Goal: Transaction & Acquisition: Purchase product/service

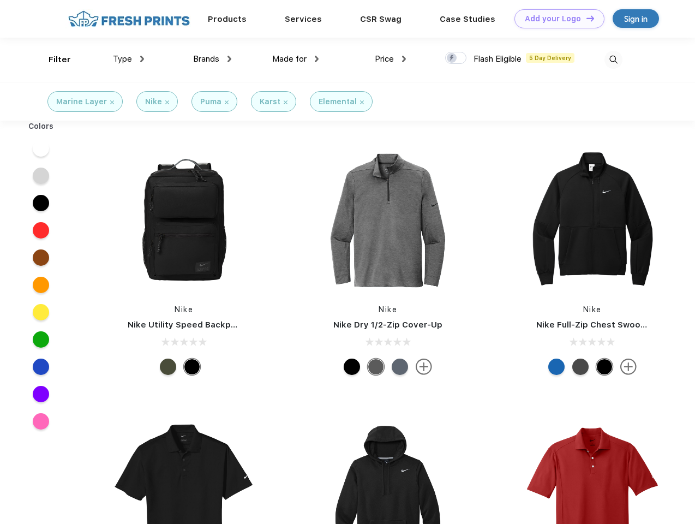
click at [555, 19] on link "Add your Logo Design Tool" at bounding box center [559, 18] width 90 height 19
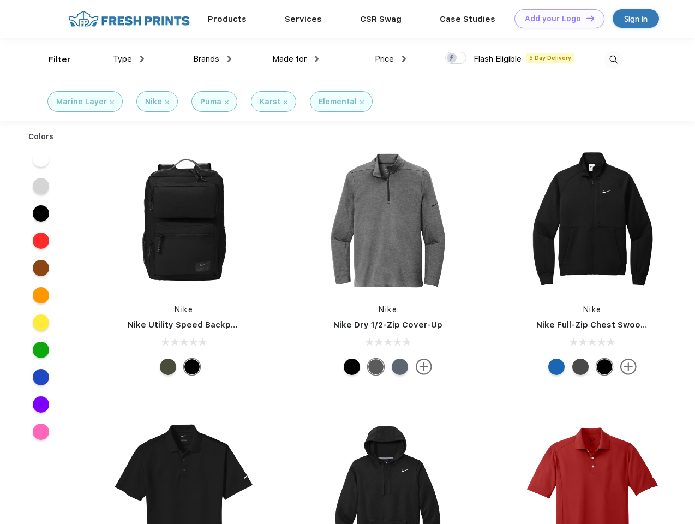
click at [0, 0] on div "Design Tool" at bounding box center [0, 0] width 0 height 0
click at [585, 18] on link "Add your Logo Design Tool" at bounding box center [559, 18] width 90 height 19
click at [52, 59] on div "Filter" at bounding box center [60, 59] width 22 height 13
click at [129, 59] on span "Type" at bounding box center [122, 59] width 19 height 10
click at [212, 59] on span "Brands" at bounding box center [206, 59] width 26 height 10
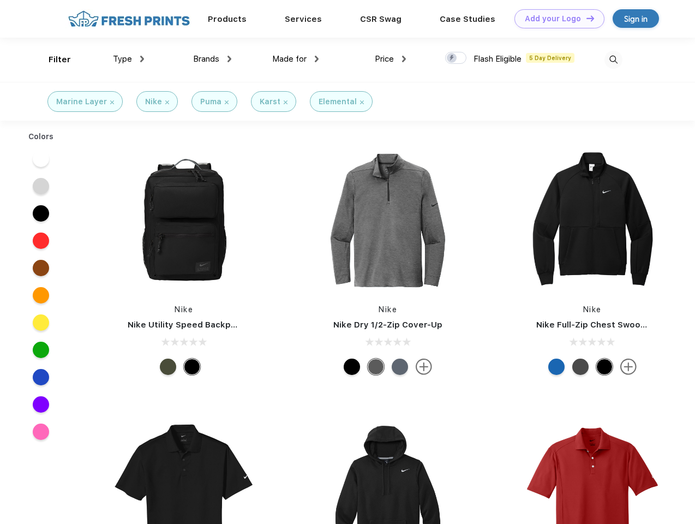
click at [296, 59] on span "Made for" at bounding box center [289, 59] width 34 height 10
click at [391, 59] on span "Price" at bounding box center [384, 59] width 19 height 10
click at [456, 58] on div at bounding box center [455, 58] width 21 height 12
click at [452, 58] on input "checkbox" at bounding box center [448, 54] width 7 height 7
click at [613, 59] on img at bounding box center [614, 60] width 18 height 18
